Goal: Information Seeking & Learning: Learn about a topic

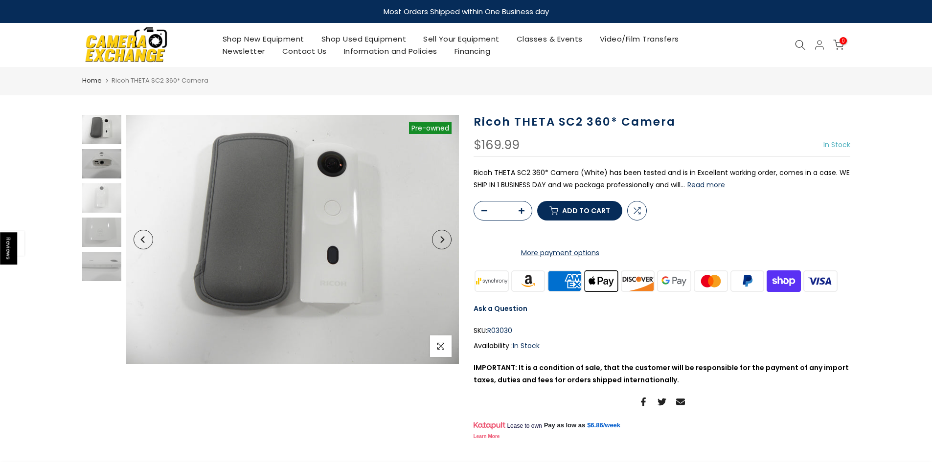
click at [112, 159] on img at bounding box center [101, 163] width 39 height 29
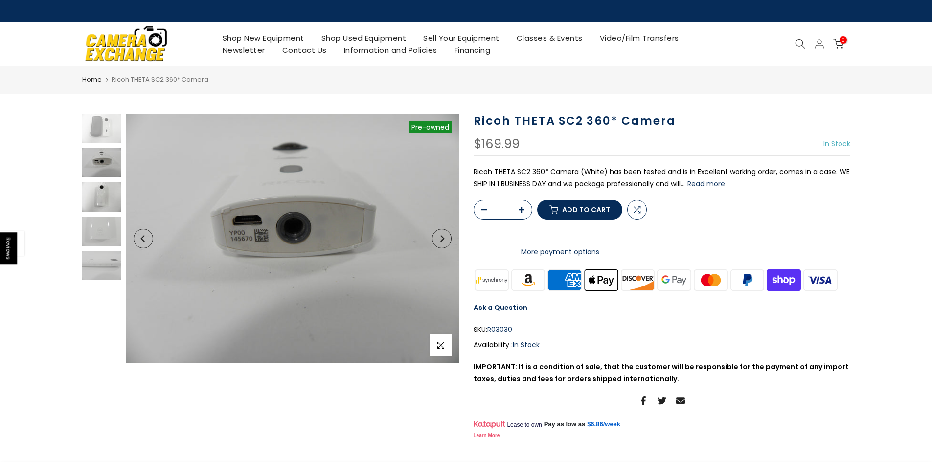
click at [93, 191] on img at bounding box center [101, 197] width 39 height 29
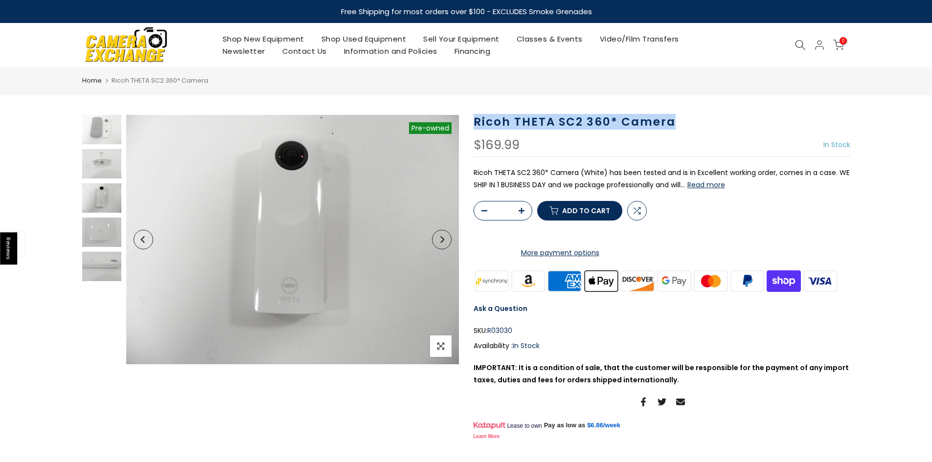
drag, startPoint x: 474, startPoint y: 118, endPoint x: 682, endPoint y: 117, distance: 208.0
click at [682, 117] on h1 "Ricoh THETA SC2 360* Camera" at bounding box center [662, 122] width 377 height 14
click at [804, 43] on icon at bounding box center [800, 45] width 11 height 11
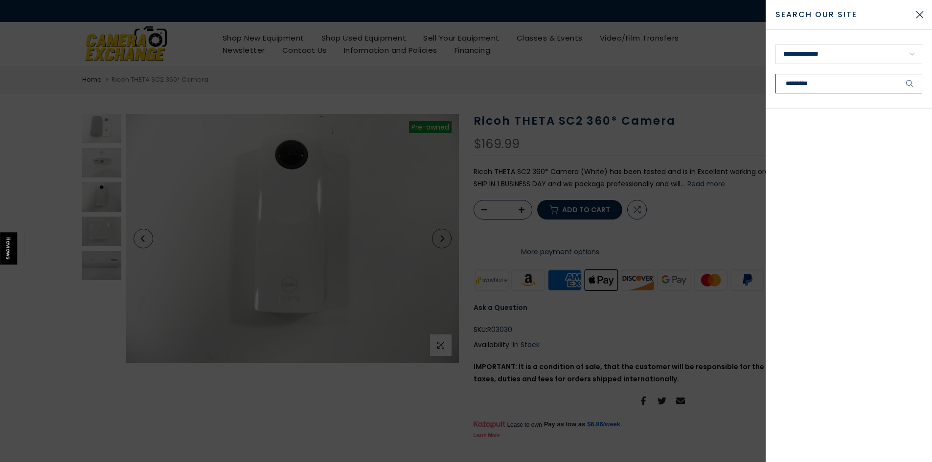
type input "*********"
click at [898, 74] on button "submit" at bounding box center [910, 84] width 24 height 20
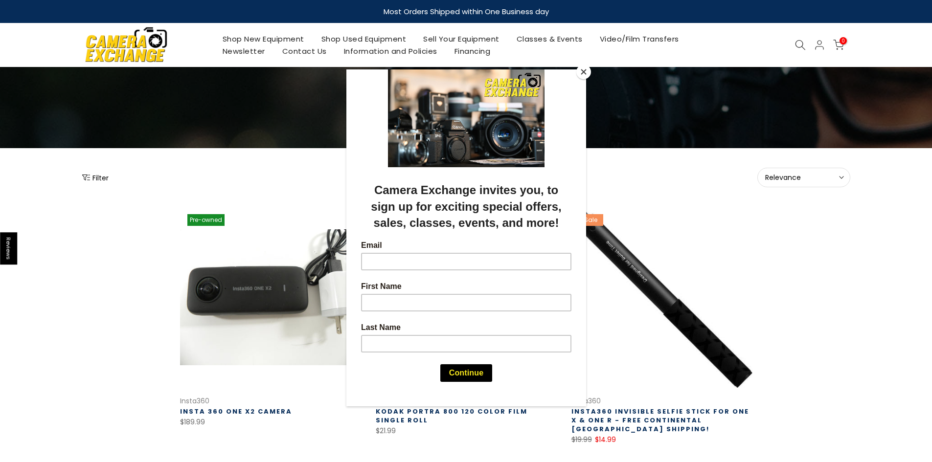
click at [584, 75] on button "Close" at bounding box center [584, 72] width 15 height 15
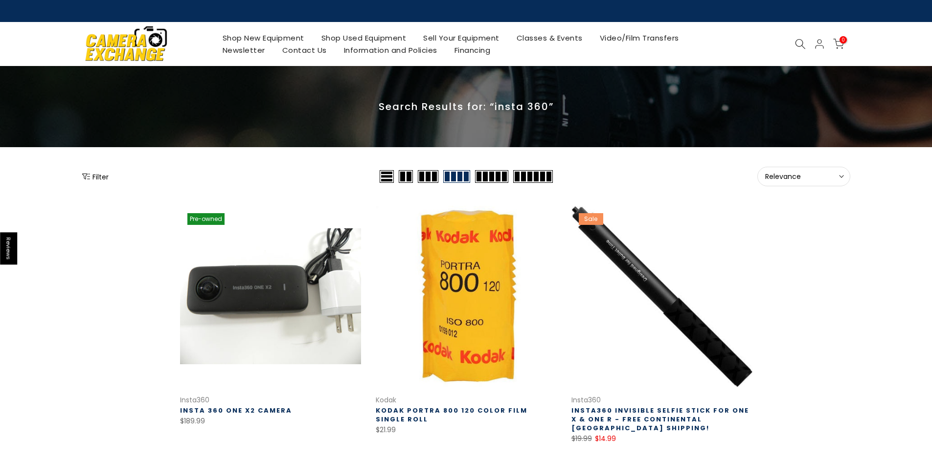
click at [795, 46] on icon at bounding box center [800, 44] width 11 height 11
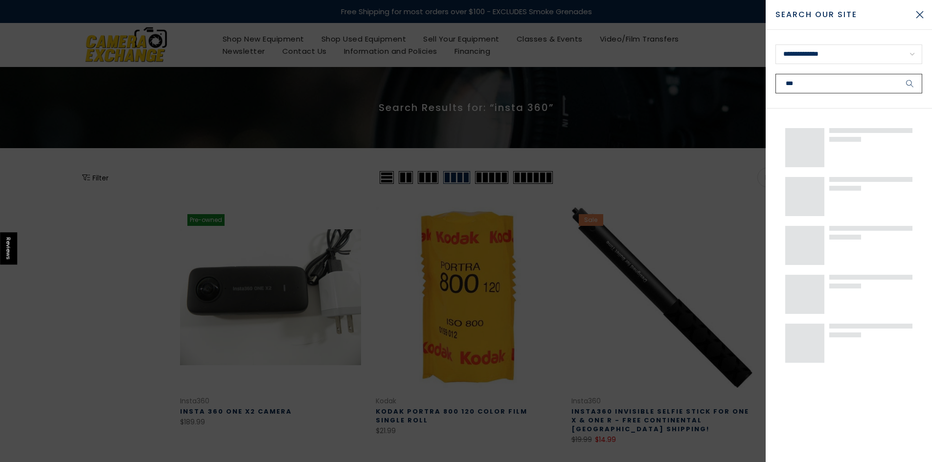
type input "***"
click at [898, 74] on button "submit" at bounding box center [910, 84] width 24 height 20
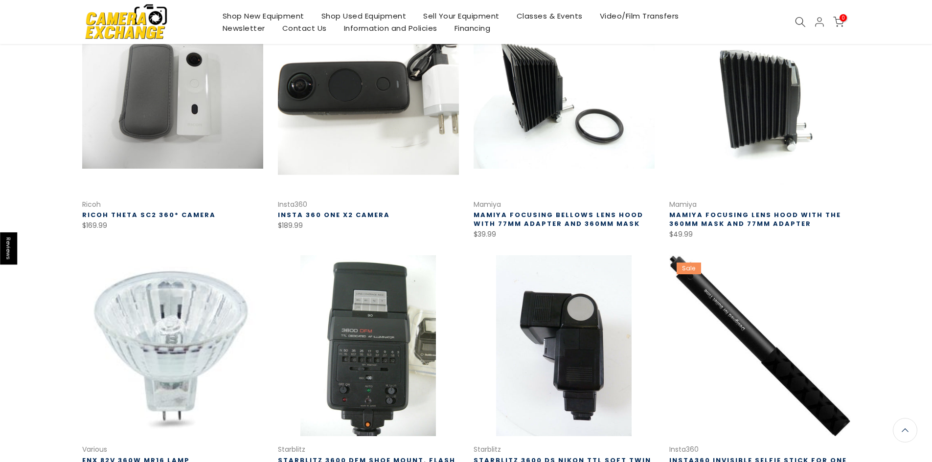
scroll to position [195, 0]
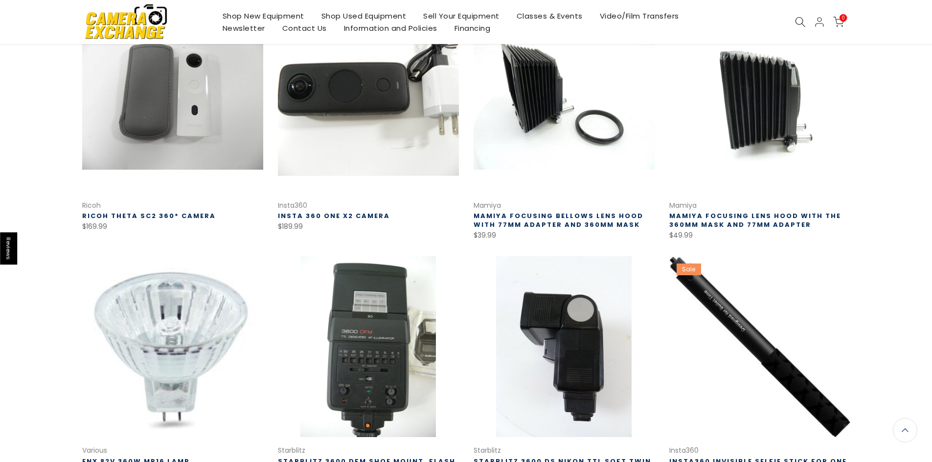
click at [368, 121] on link at bounding box center [368, 101] width 181 height 181
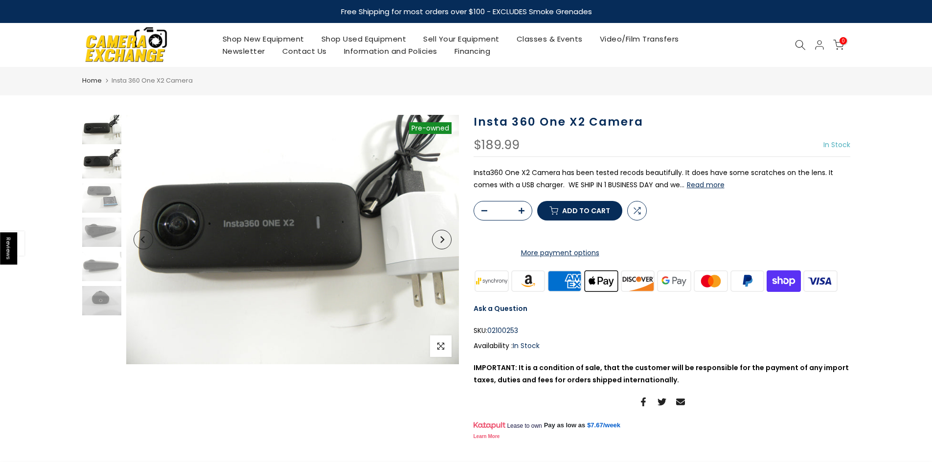
click at [94, 162] on img at bounding box center [101, 163] width 39 height 29
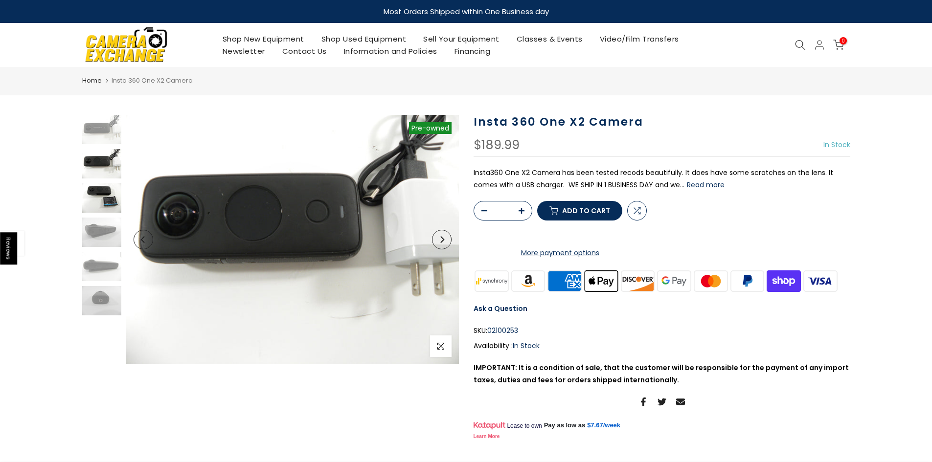
click at [91, 200] on img at bounding box center [101, 198] width 39 height 29
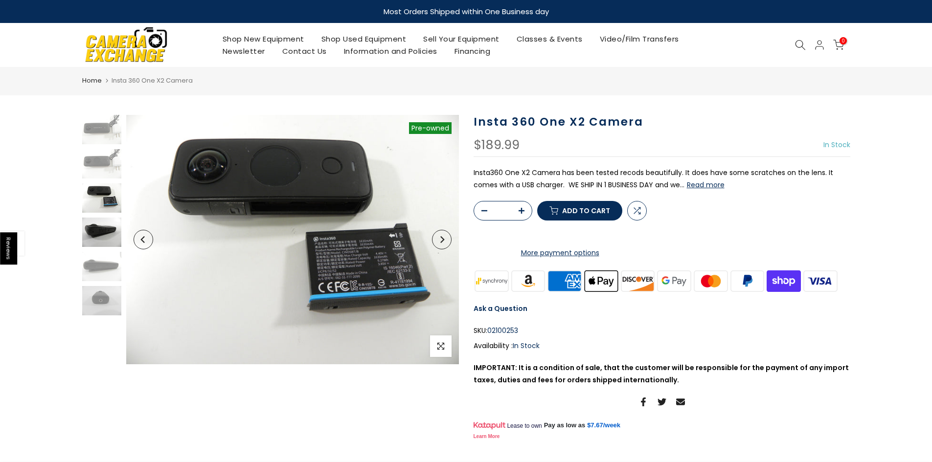
click at [92, 229] on img at bounding box center [101, 232] width 39 height 29
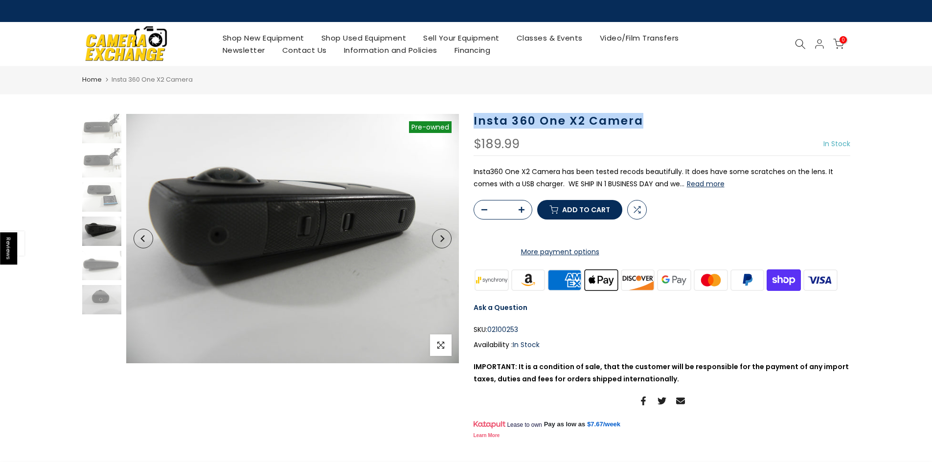
drag, startPoint x: 474, startPoint y: 121, endPoint x: 678, endPoint y: 111, distance: 204.3
copy h1 "Insta 360 One X2 Camera"
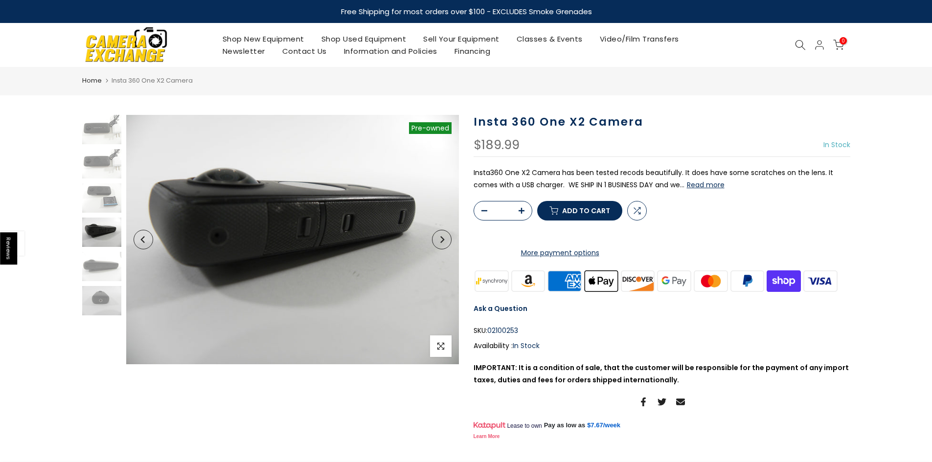
click at [726, 134] on div "Insta 360 One X2 Camera $189.99 In Stock Pre order Out of stock Insta360 One X2…" at bounding box center [662, 279] width 377 height 328
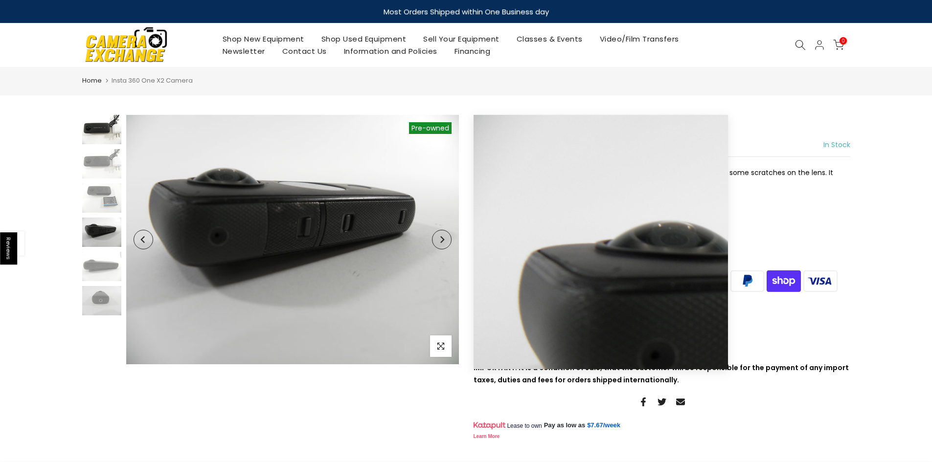
click at [109, 138] on img at bounding box center [101, 129] width 39 height 29
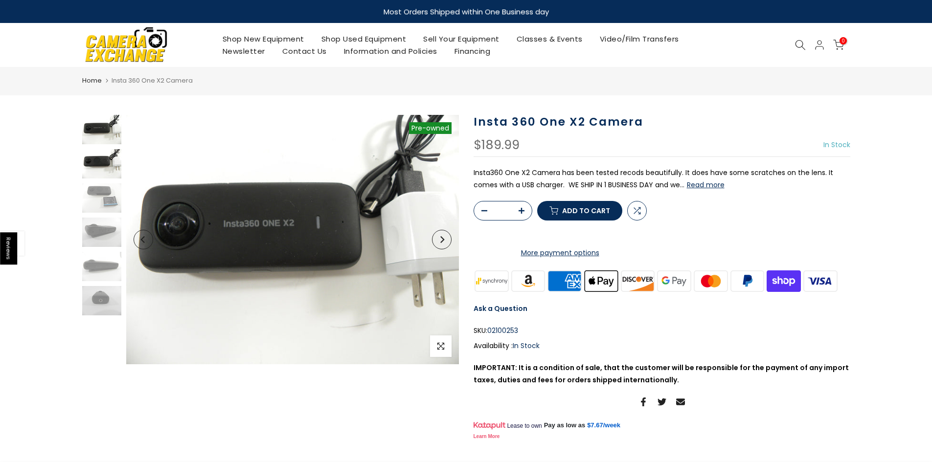
click at [101, 166] on img at bounding box center [101, 163] width 39 height 29
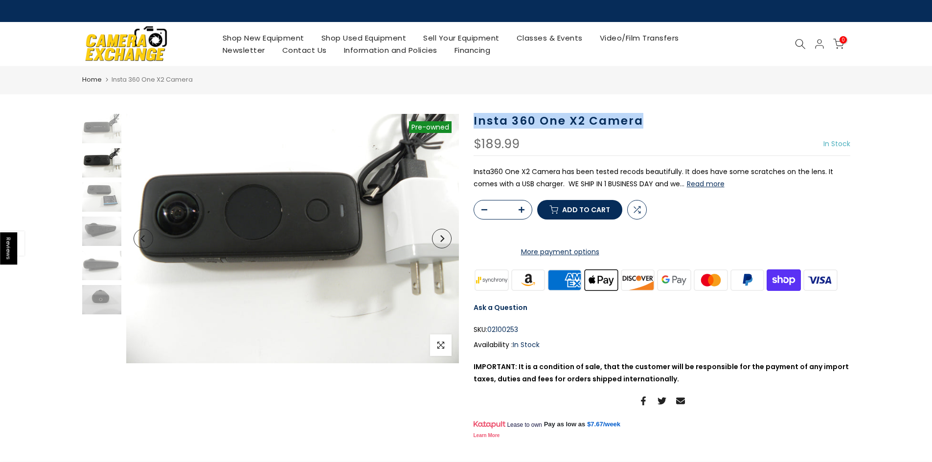
drag, startPoint x: 475, startPoint y: 123, endPoint x: 684, endPoint y: 124, distance: 209.0
click at [684, 124] on h1 "Insta 360 One X2 Camera" at bounding box center [662, 121] width 377 height 14
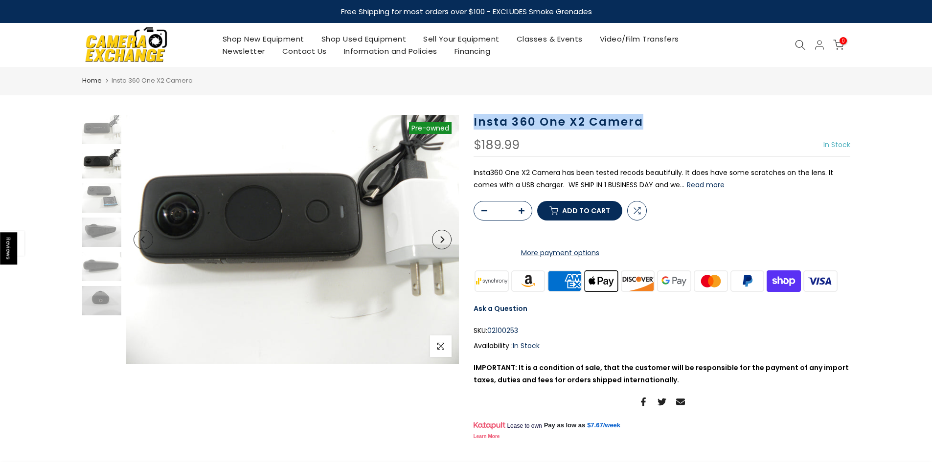
click at [839, 44] on icon at bounding box center [838, 45] width 11 height 11
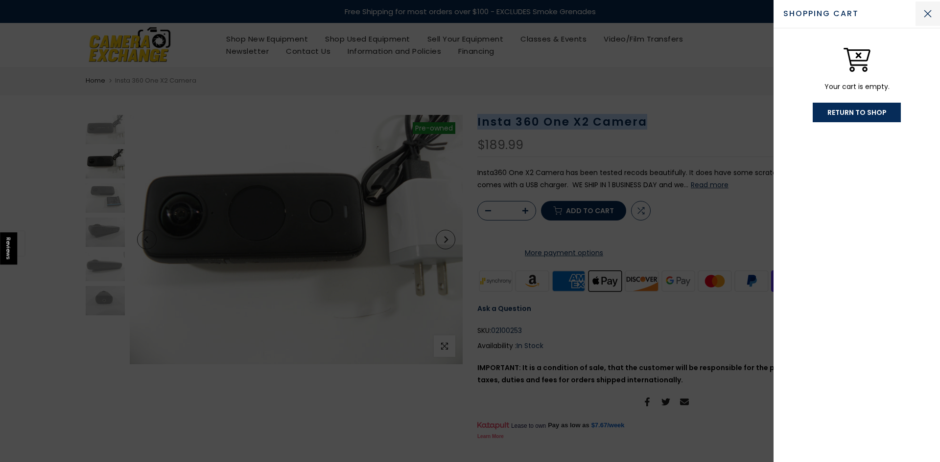
click at [930, 15] on button "Close Cart" at bounding box center [927, 13] width 24 height 24
